Goal: Task Accomplishment & Management: Complete application form

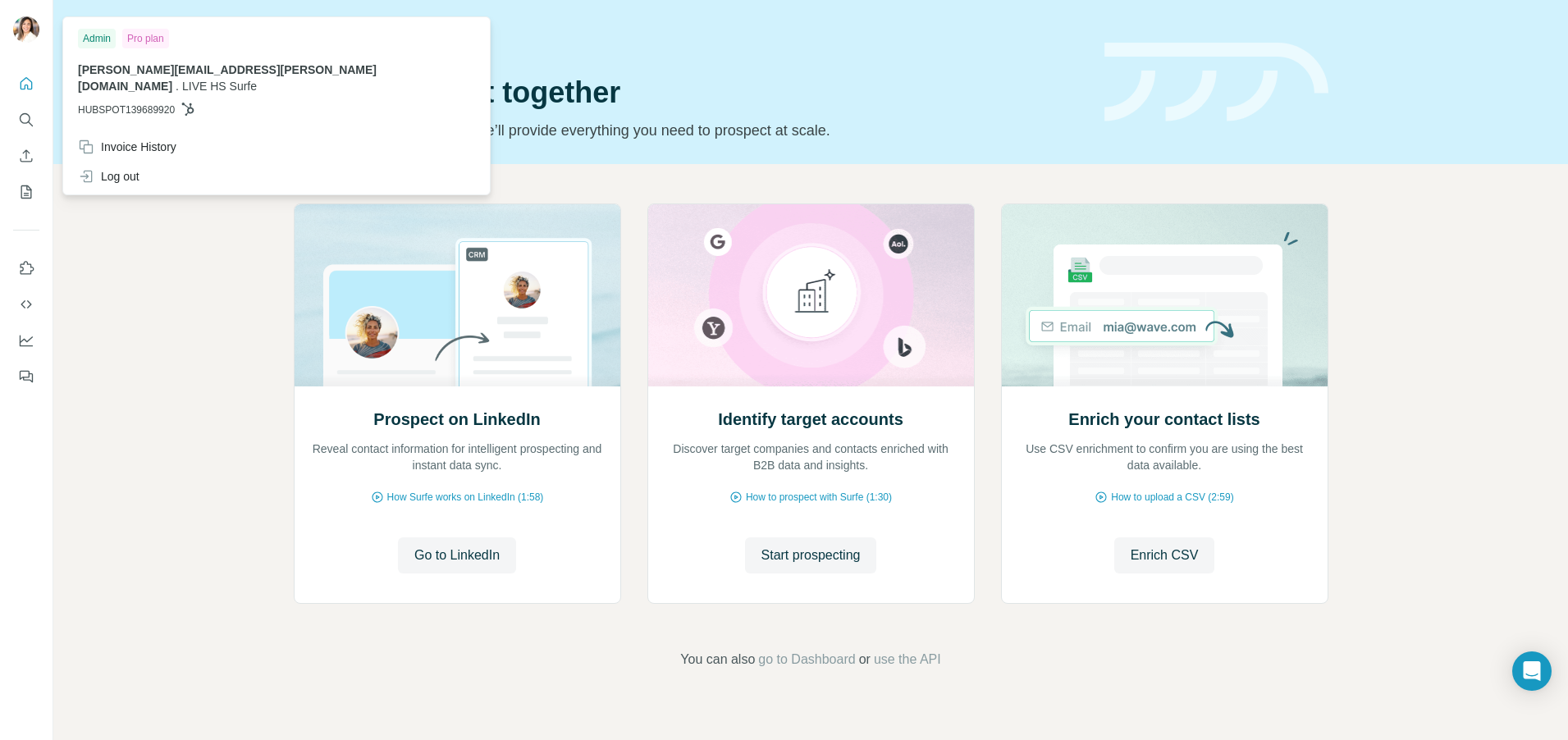
click at [37, 32] on img at bounding box center [26, 29] width 26 height 26
drag, startPoint x: 220, startPoint y: 88, endPoint x: 205, endPoint y: 88, distance: 15.0
click at [204, 103] on p "HUBSPOT139689920" at bounding box center [276, 110] width 397 height 14
